Goal: Information Seeking & Learning: Find specific page/section

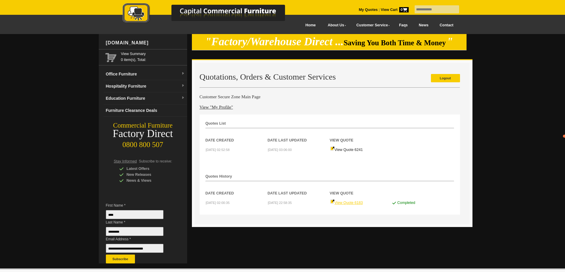
click at [350, 202] on link "View Quote 6183" at bounding box center [346, 203] width 33 height 4
click at [348, 149] on link "View Quote 6241" at bounding box center [346, 150] width 33 height 4
click at [296, 25] on picture at bounding box center [210, 23] width 208 height 4
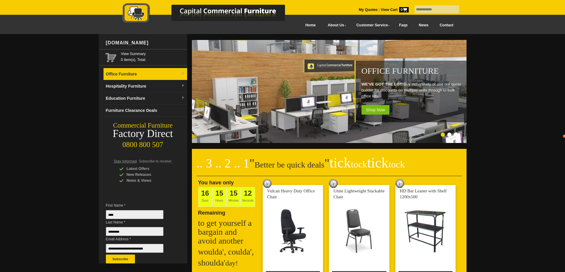
click at [172, 72] on link "Office Furniture" at bounding box center [145, 74] width 84 height 12
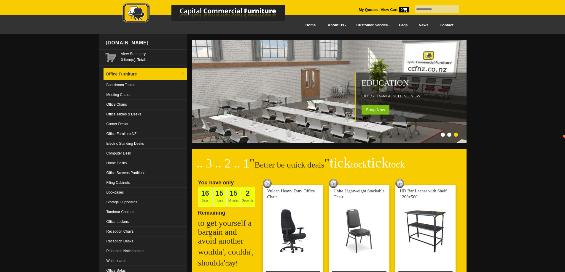
click at [152, 74] on link "Office Furniture" at bounding box center [145, 74] width 84 height 12
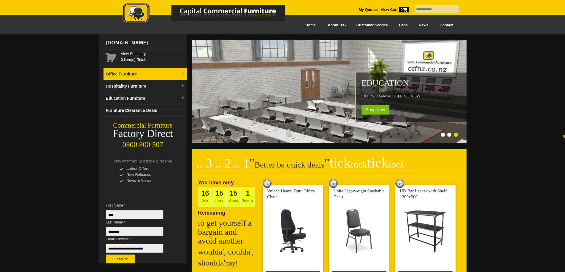
click at [155, 76] on link "Office Furniture" at bounding box center [145, 74] width 84 height 12
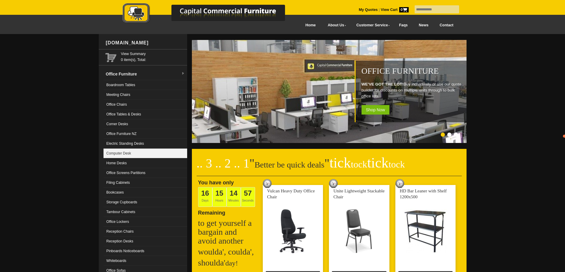
click at [147, 150] on link "Computer Desk" at bounding box center [145, 154] width 84 height 10
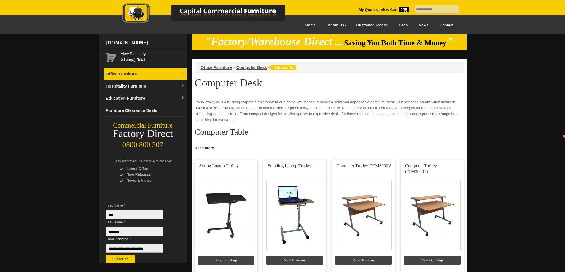
click at [140, 71] on link "Office Furniture" at bounding box center [145, 74] width 84 height 12
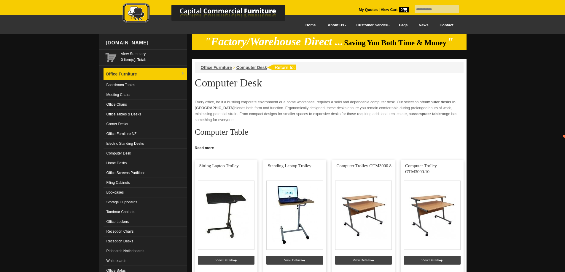
click at [180, 75] on link "Office Furniture" at bounding box center [145, 74] width 84 height 12
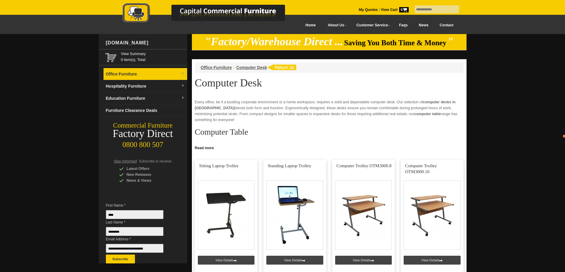
click at [179, 74] on link "Office Furniture" at bounding box center [145, 74] width 84 height 12
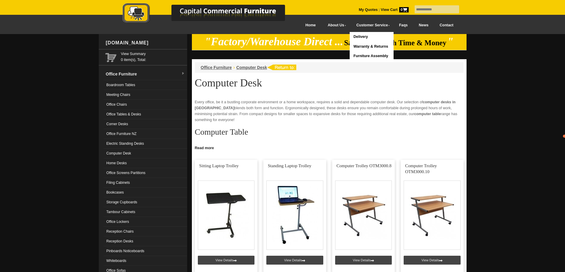
click at [435, 9] on input "text" at bounding box center [436, 9] width 44 height 8
type input "*****"
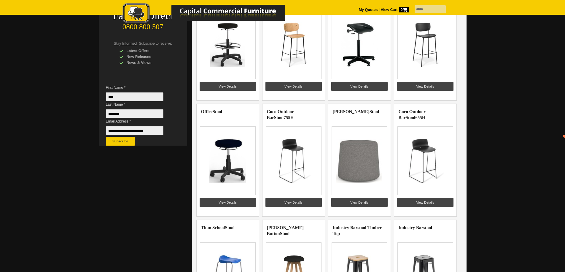
scroll to position [119, 0]
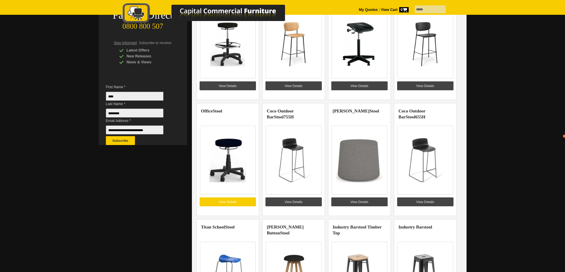
click at [229, 200] on link "View Details" at bounding box center [228, 202] width 56 height 9
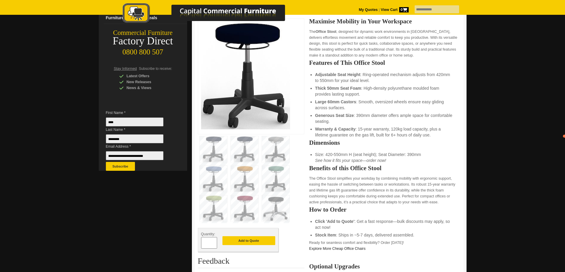
scroll to position [89, 0]
